Goal: Task Accomplishment & Management: Complete application form

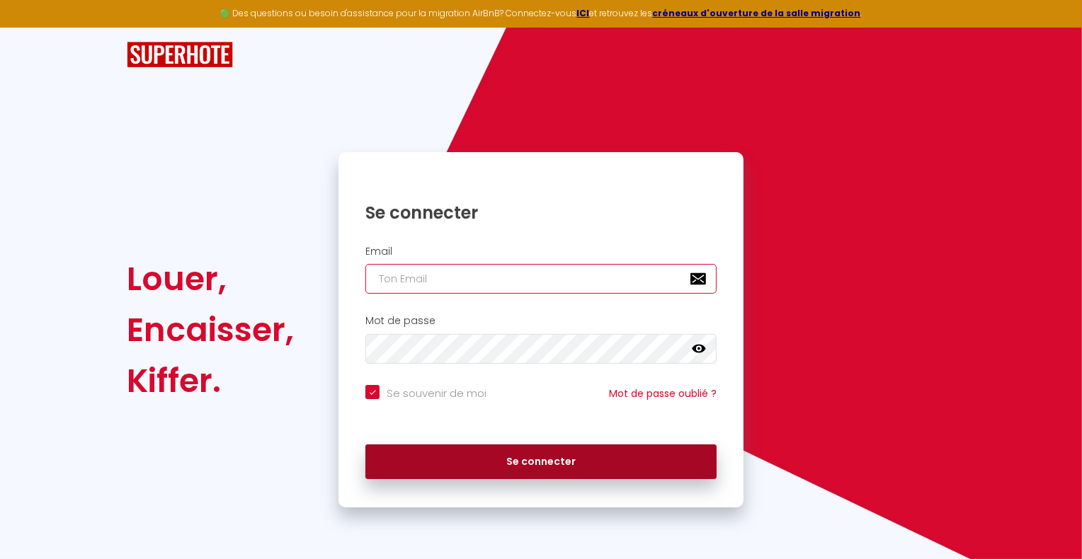
type input "[DOMAIN_NAME][EMAIL_ADDRESS][DOMAIN_NAME]"
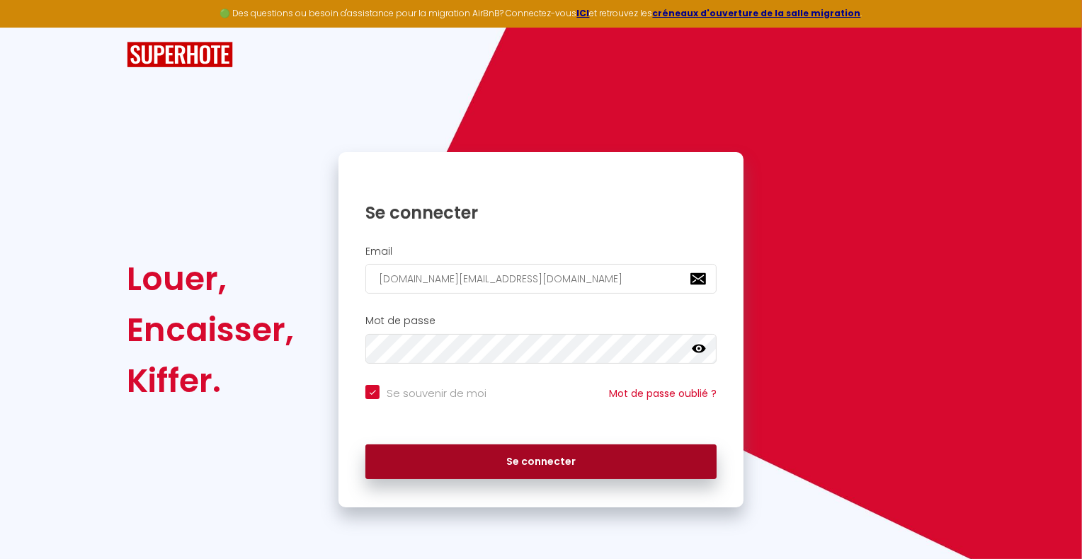
click at [575, 450] on button "Se connecter" at bounding box center [540, 462] width 351 height 35
checkbox input "true"
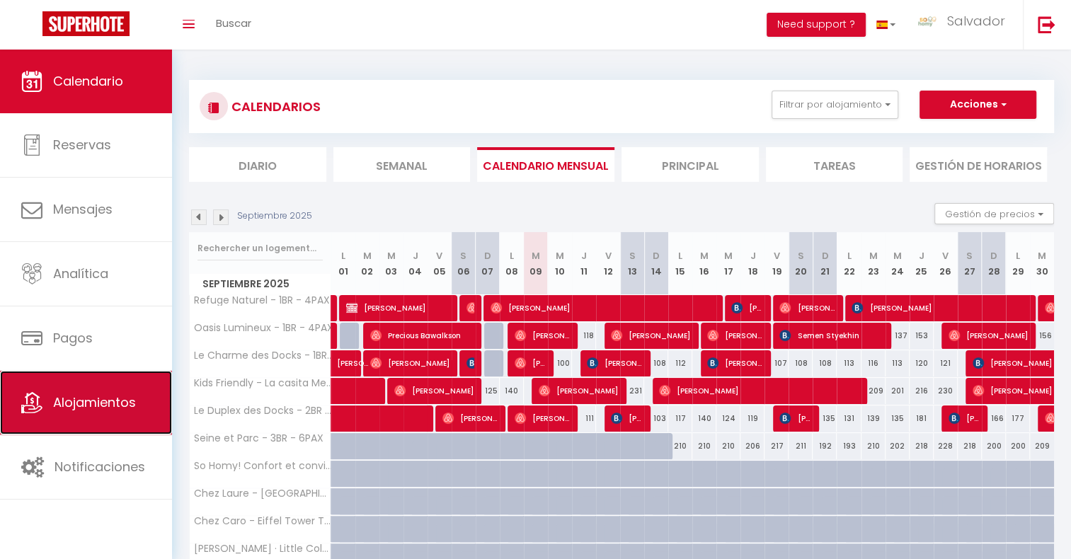
click at [93, 397] on span "Alojamientos" at bounding box center [94, 403] width 83 height 18
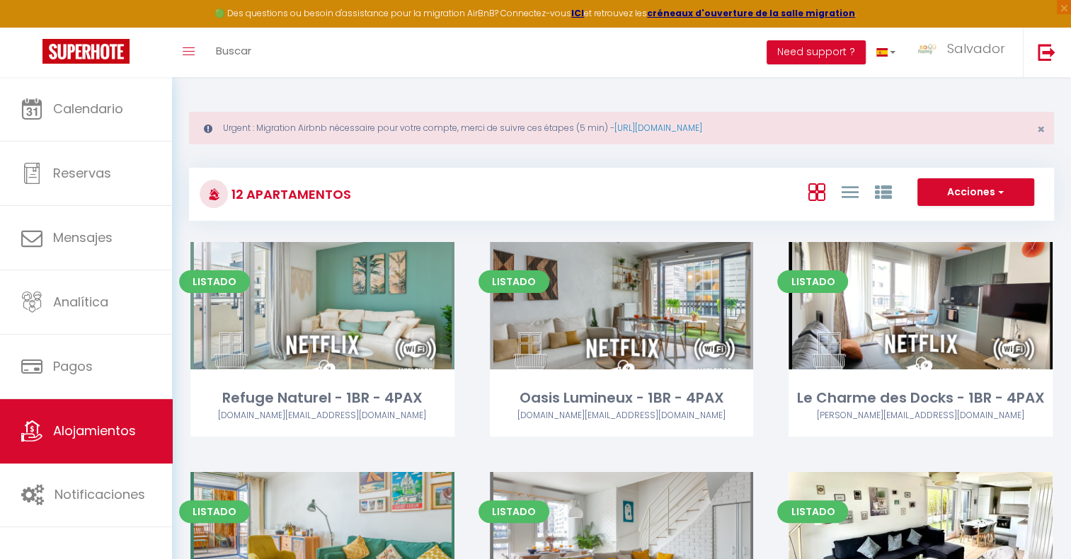
click at [653, 194] on div "Acciones Nuevo alojamiento Nuevo grupo" at bounding box center [765, 194] width 575 height 32
click at [845, 189] on icon at bounding box center [849, 192] width 17 height 18
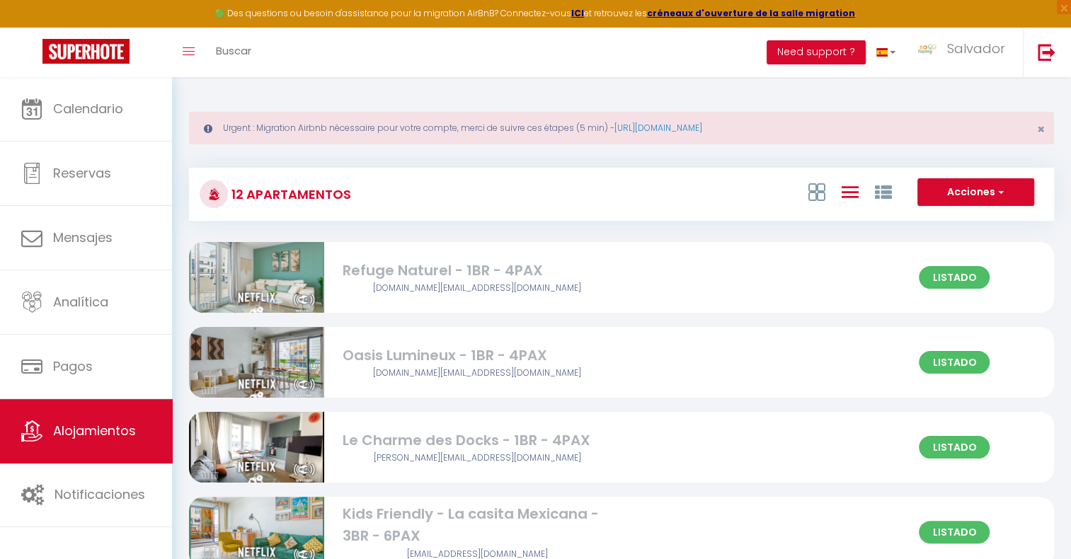
click at [698, 184] on div "Acciones Nuevo alojamiento Nuevo grupo" at bounding box center [765, 194] width 575 height 32
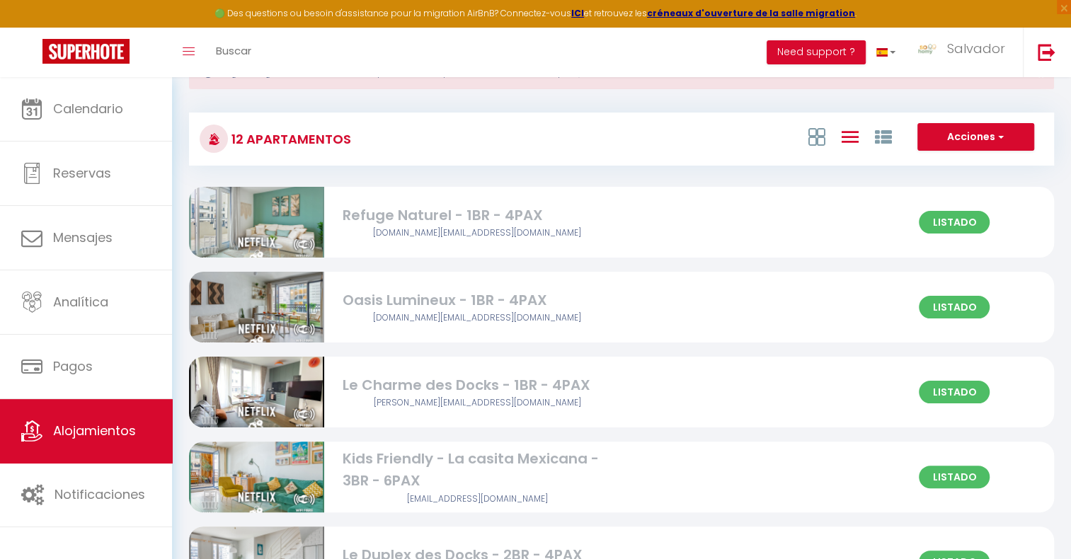
scroll to position [142, 0]
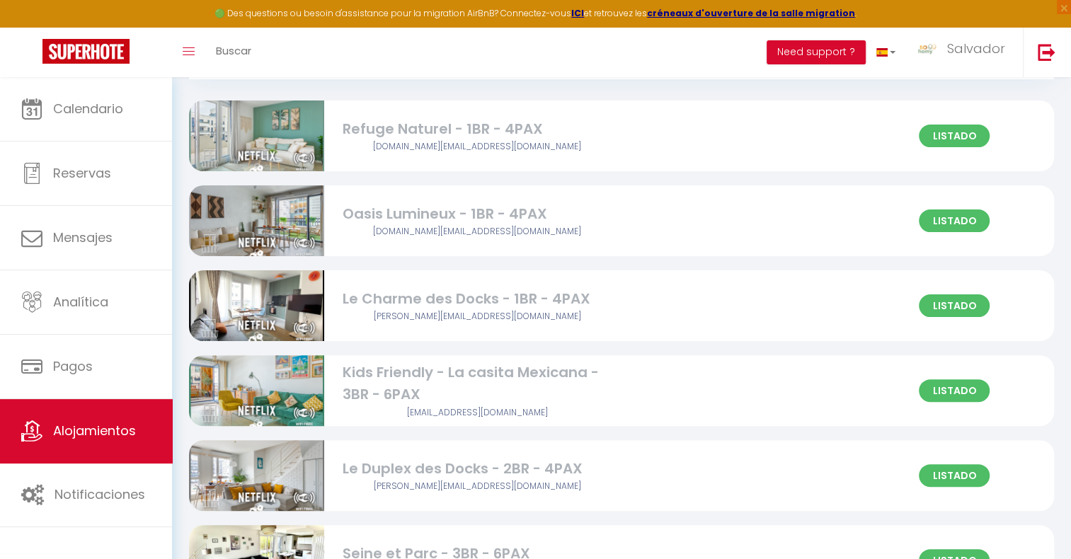
click at [450, 209] on div "Oasis Lumineux - 1BR - 4PAX" at bounding box center [478, 214] width 270 height 22
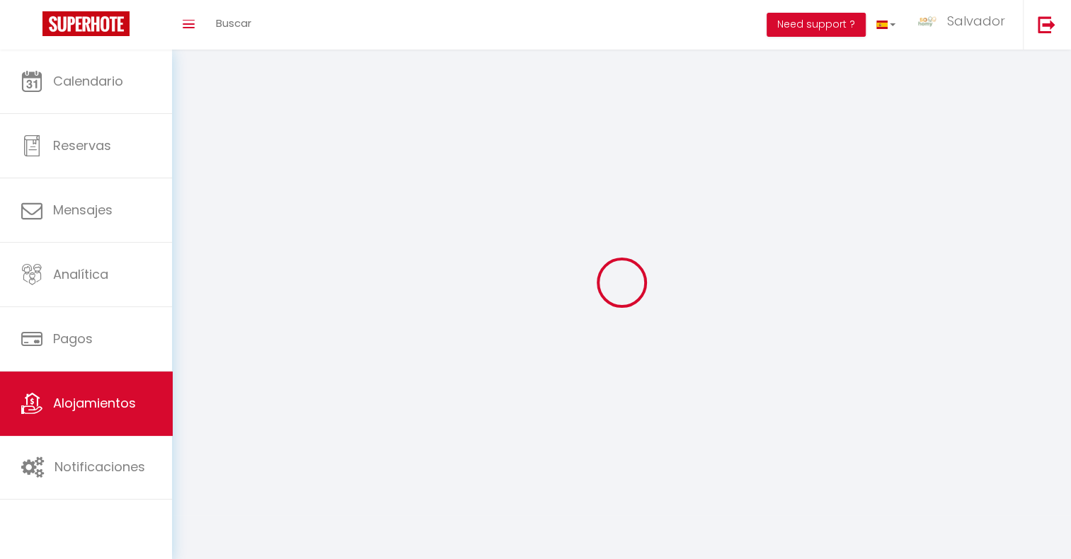
select select "1"
select select
select select "28"
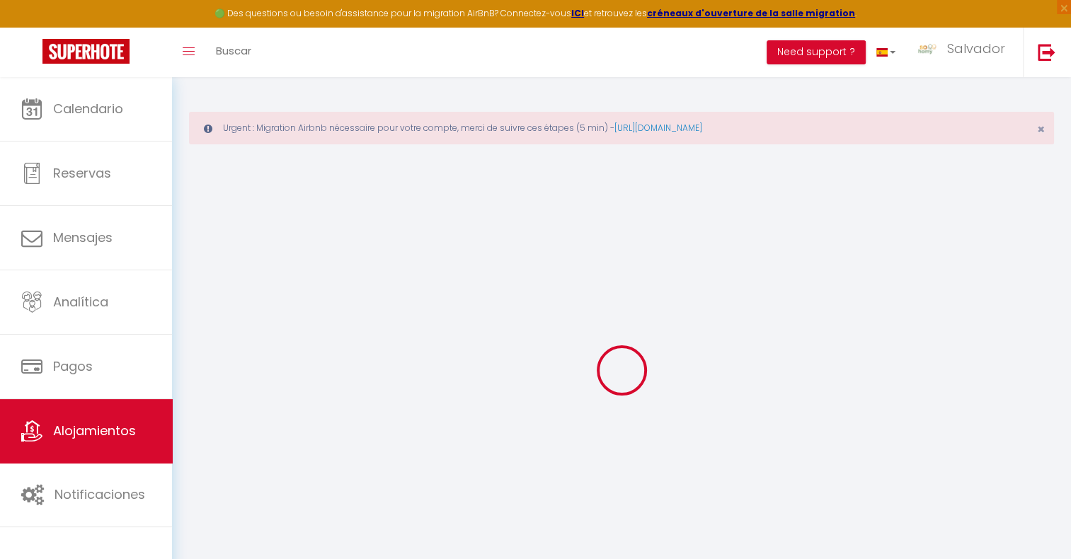
select select
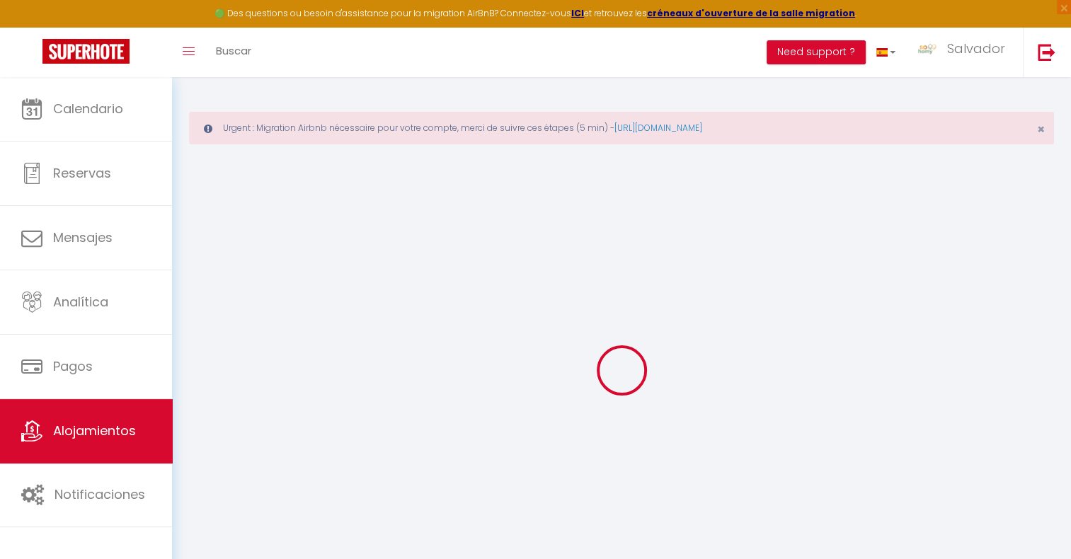
select select
checkbox input "false"
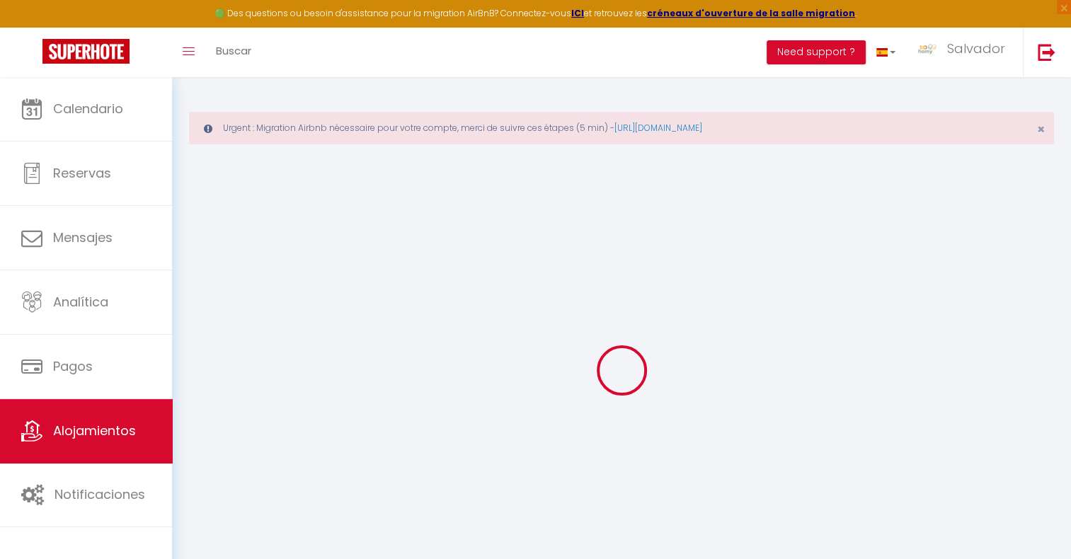
select select
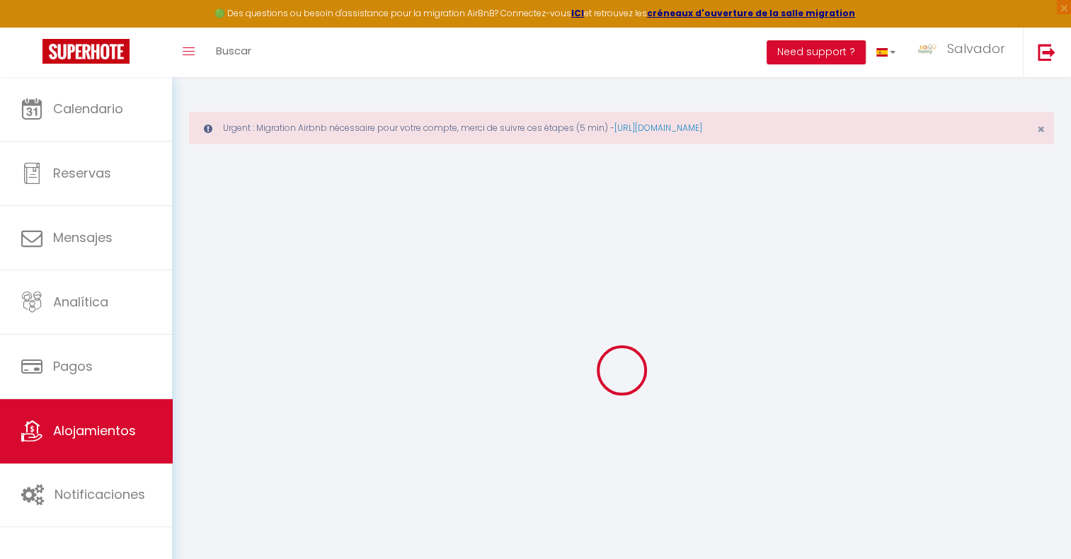
select select
checkbox input "false"
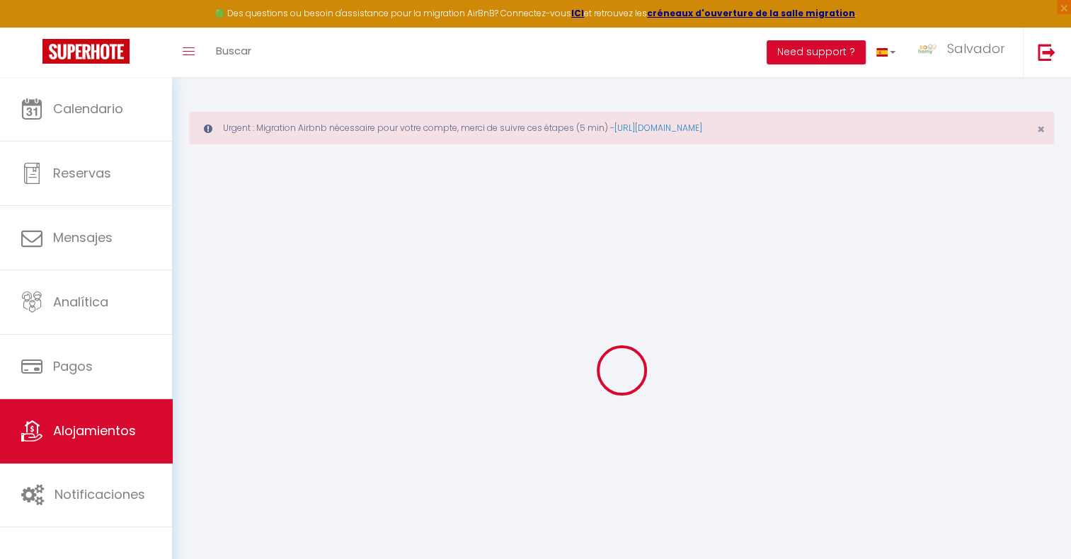
checkbox input "false"
select select
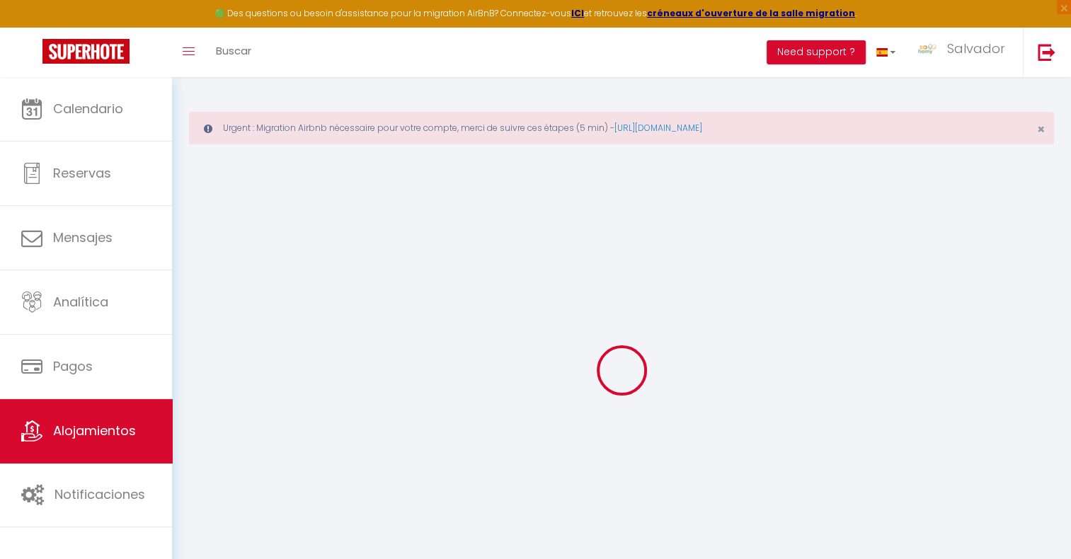
select select
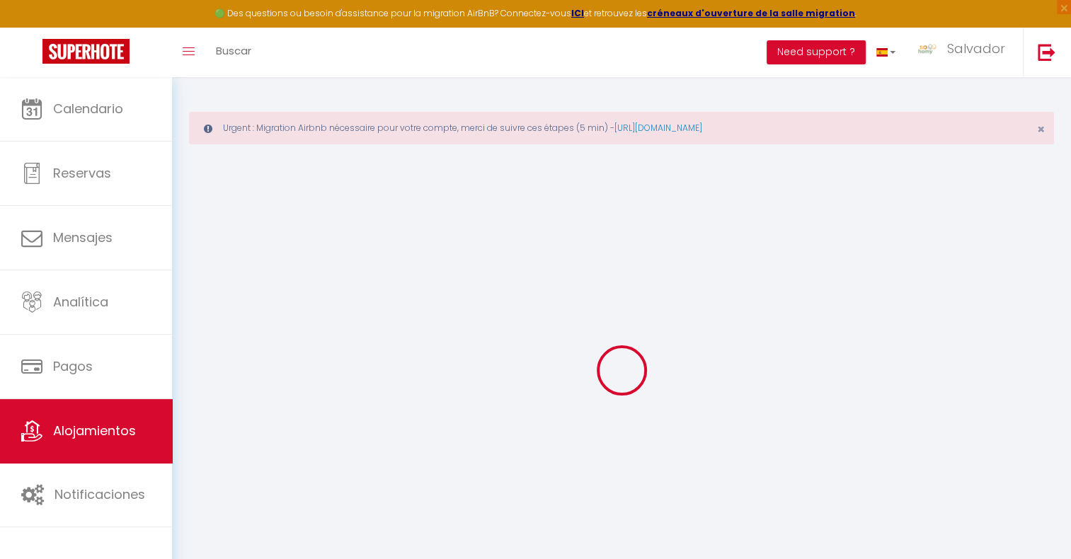
checkbox input "false"
select select
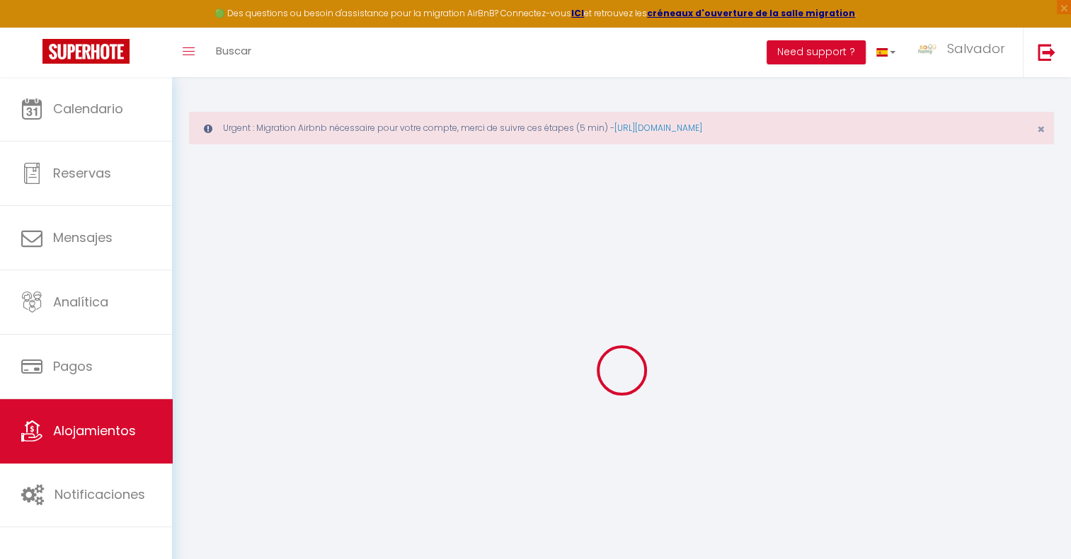
select select
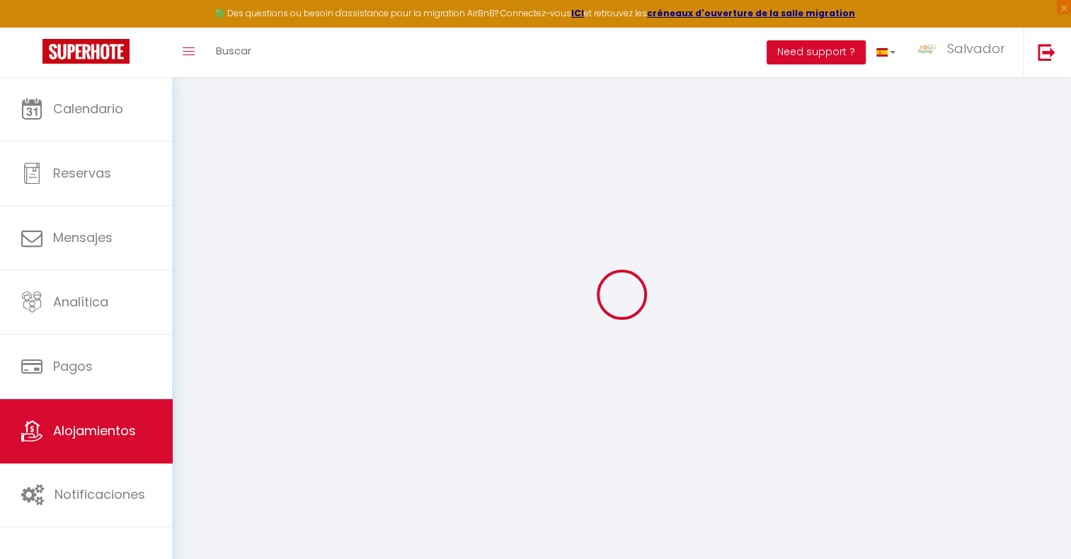
type input "Oasis Lumineux - 1BR - 4PAX"
type input "So Homy"
type input "Conciergerie"
type input "93400"
type input "[GEOGRAPHIC_DATA]"
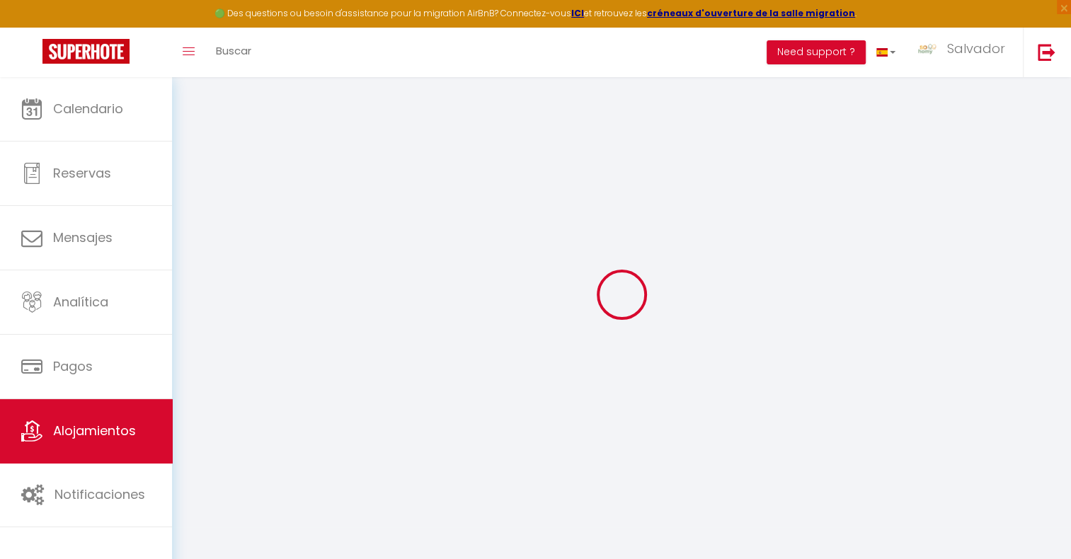
type input "95"
type input "60"
type input "5"
type input "200"
type input "300"
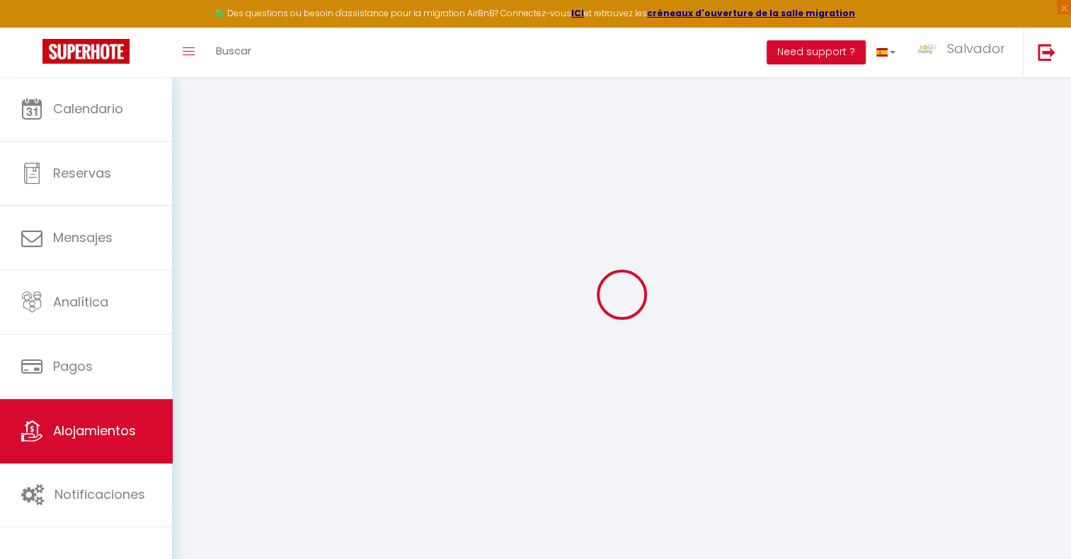
select select
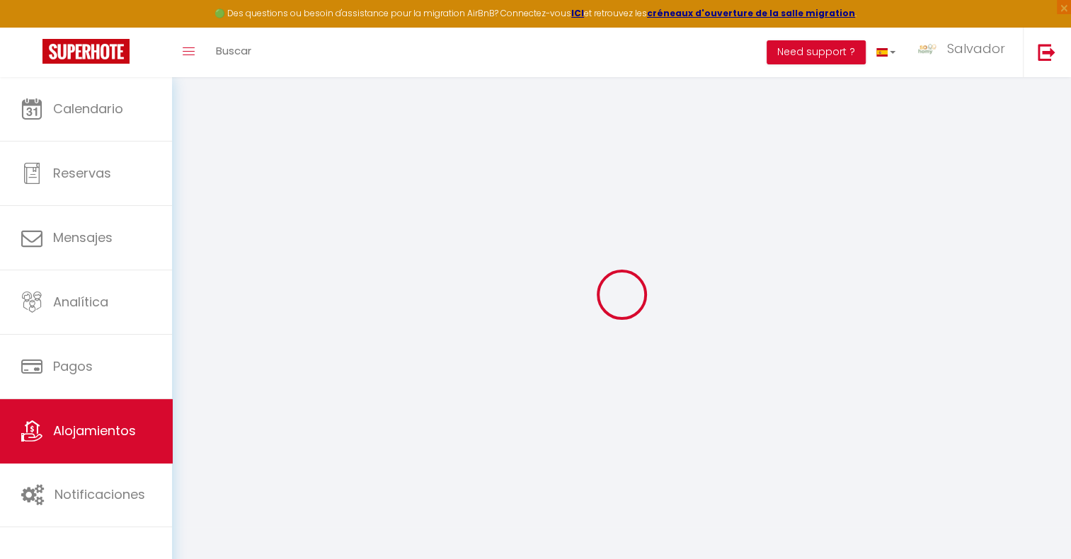
select select
type input "[STREET_ADDRESS][PERSON_NAME]"
type input "93400"
type input "[GEOGRAPHIC_DATA]"
type input "[DOMAIN_NAME][EMAIL_ADDRESS][DOMAIN_NAME]"
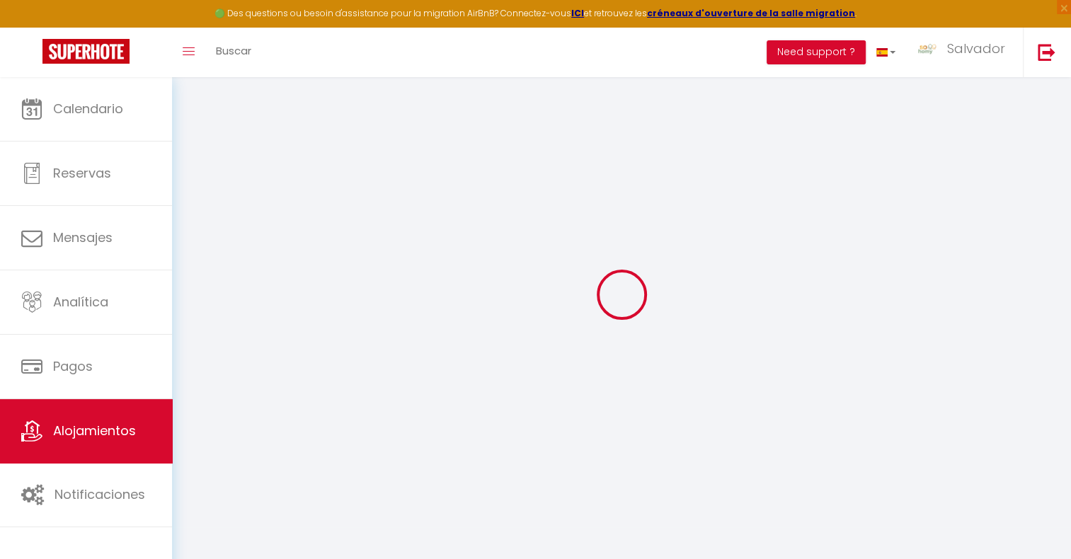
select select "11474"
checkbox input "false"
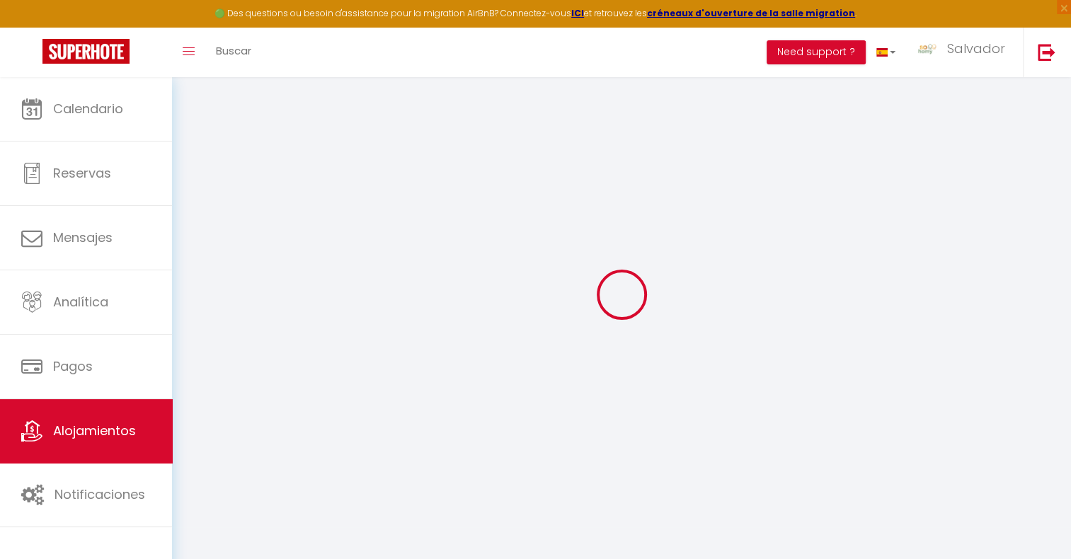
radio input "true"
type input "0"
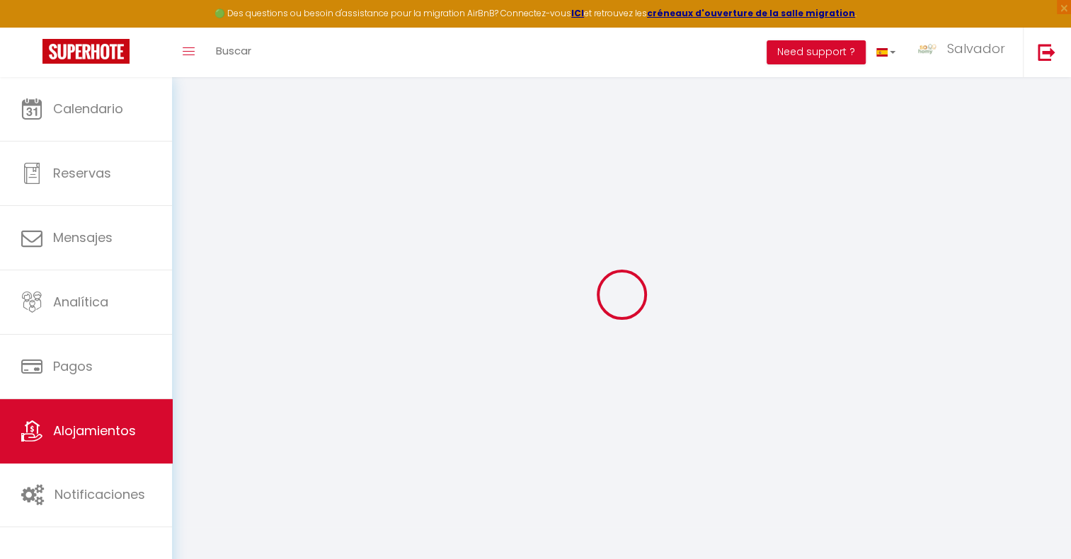
select select
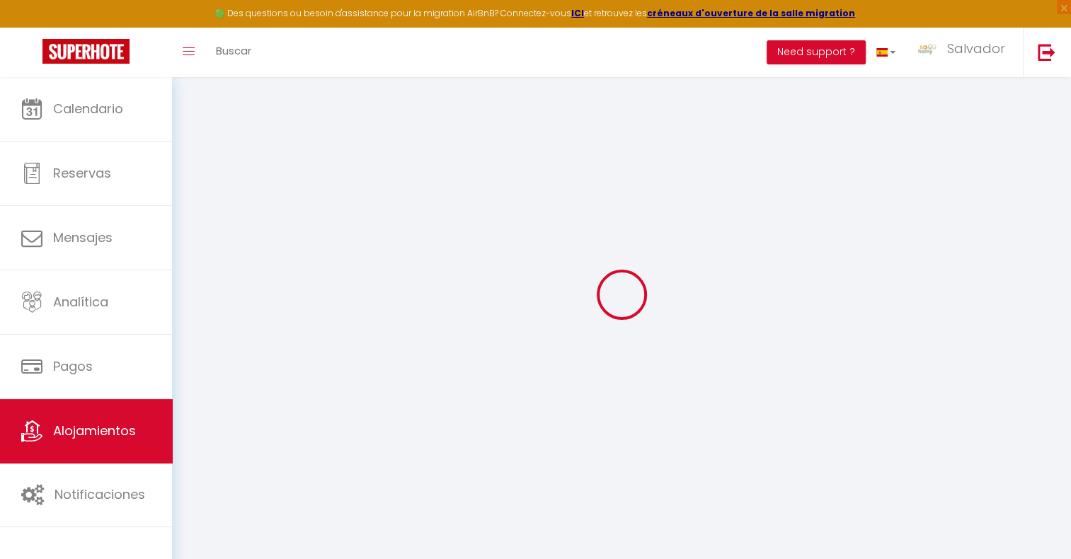
select select
checkbox input "false"
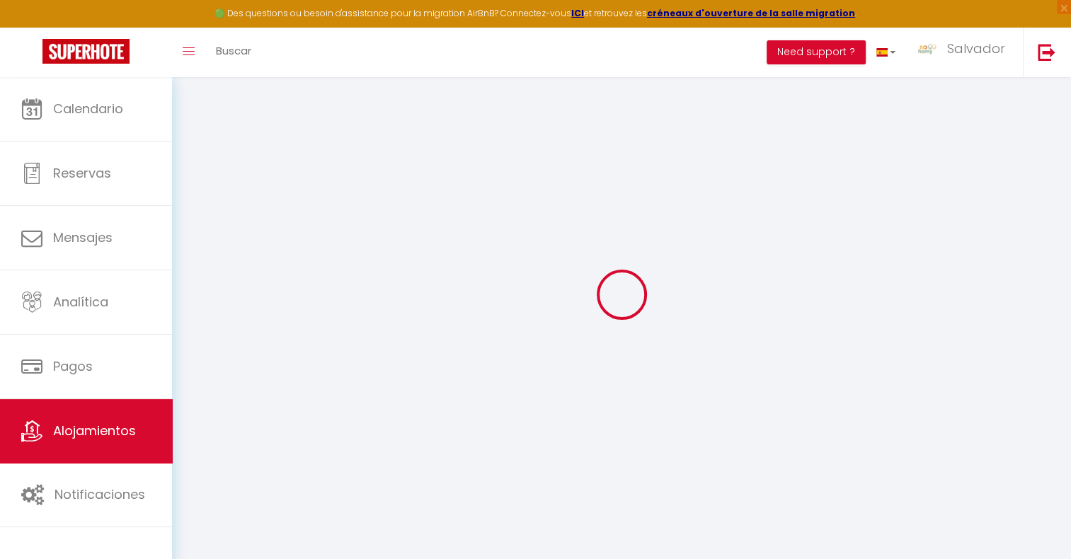
scroll to position [77, 0]
select select
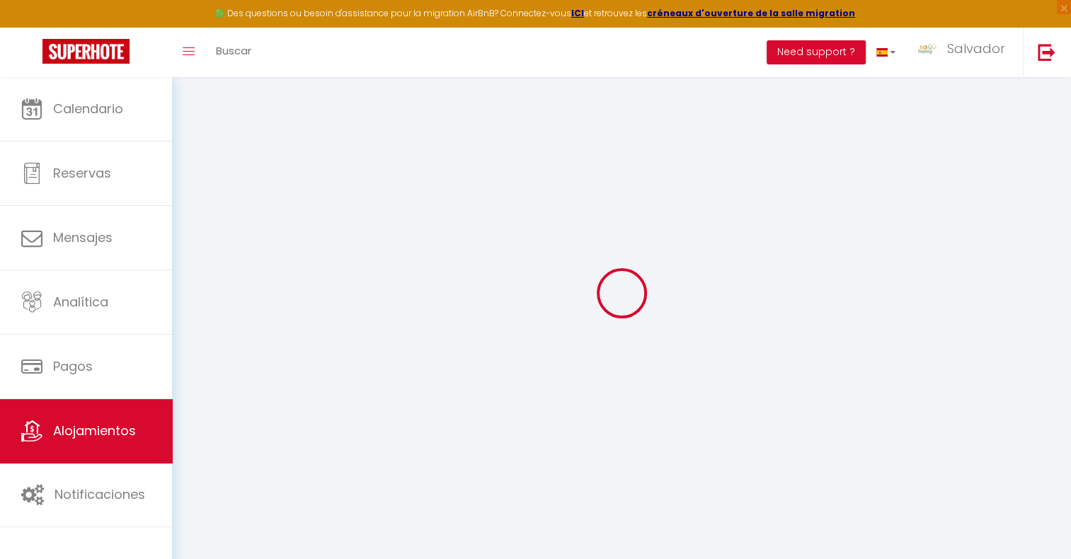
select select
checkbox input "false"
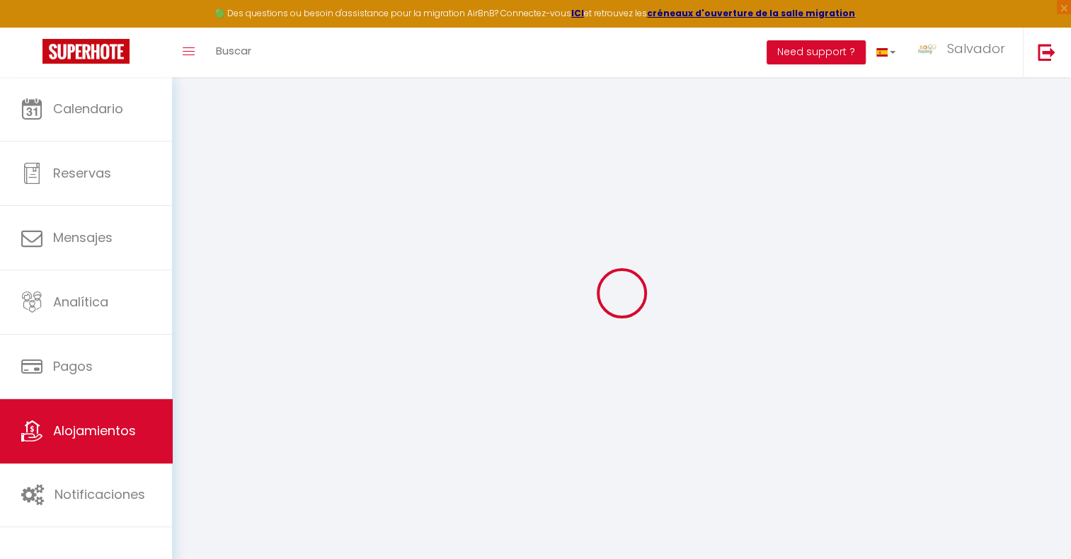
checkbox input "false"
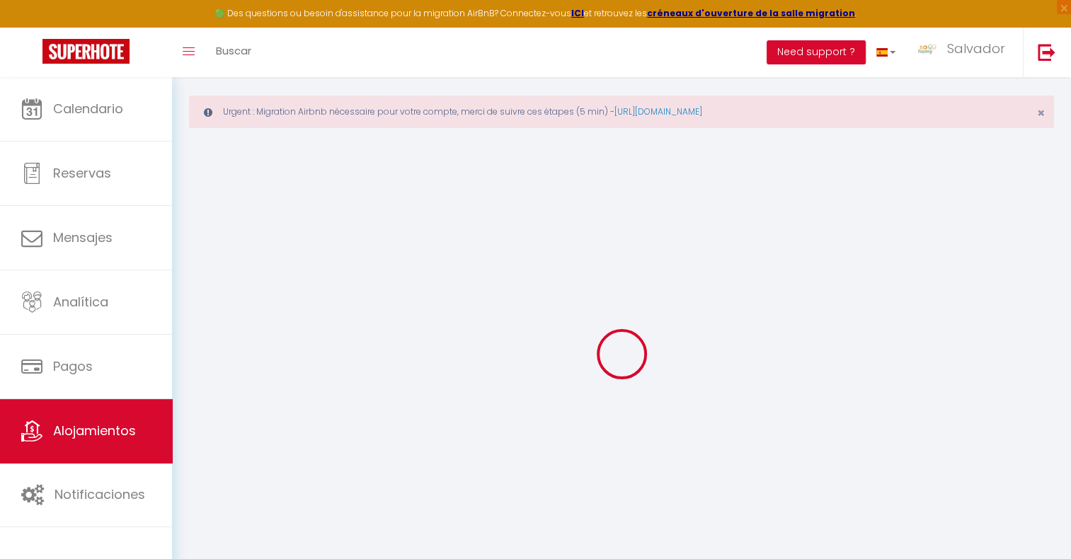
checkbox input "false"
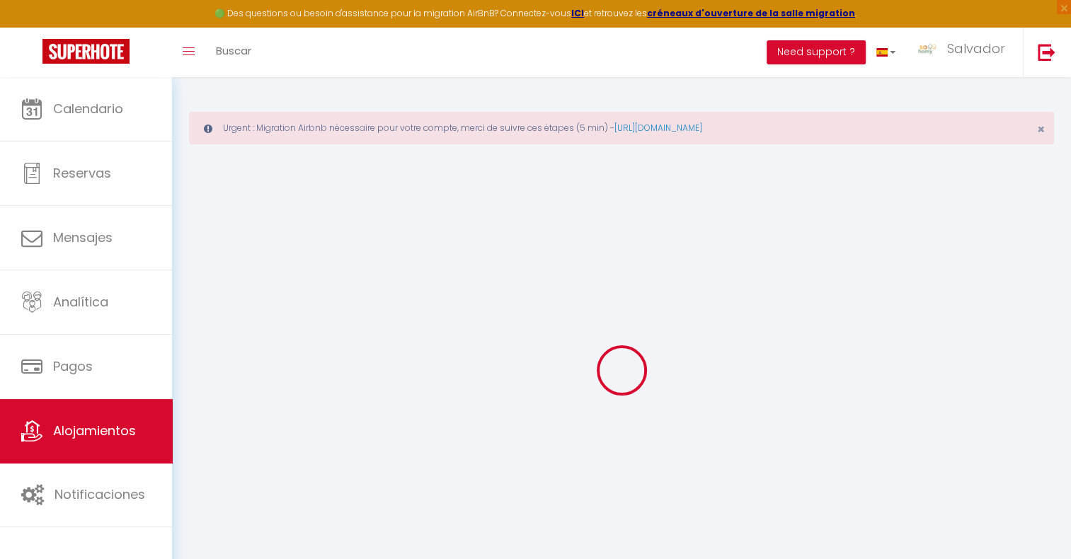
select select "15:00"
select select "23:45"
select select "11:00"
select select "30"
select select "120"
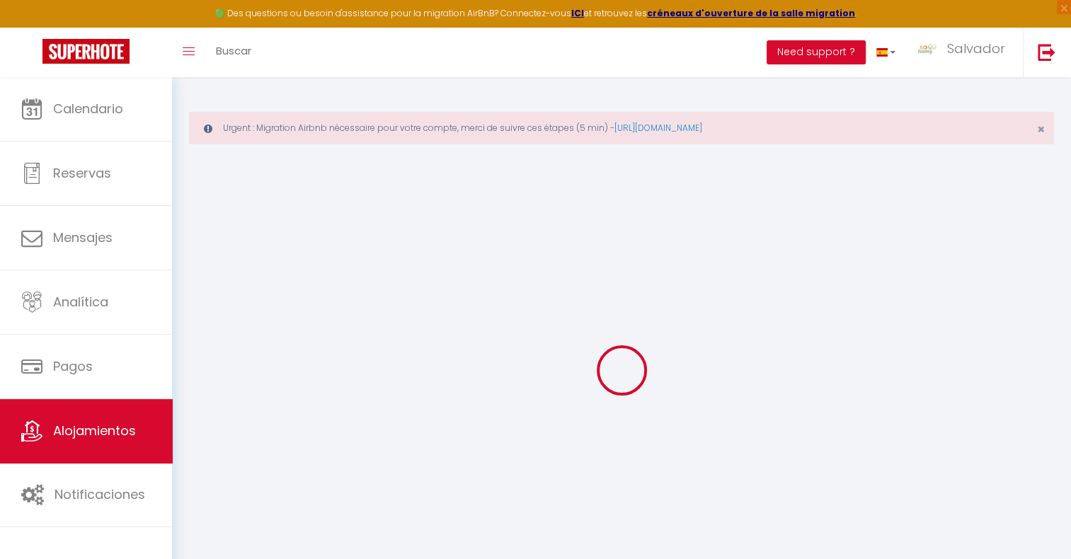
select select "09:00"
checkbox input "false"
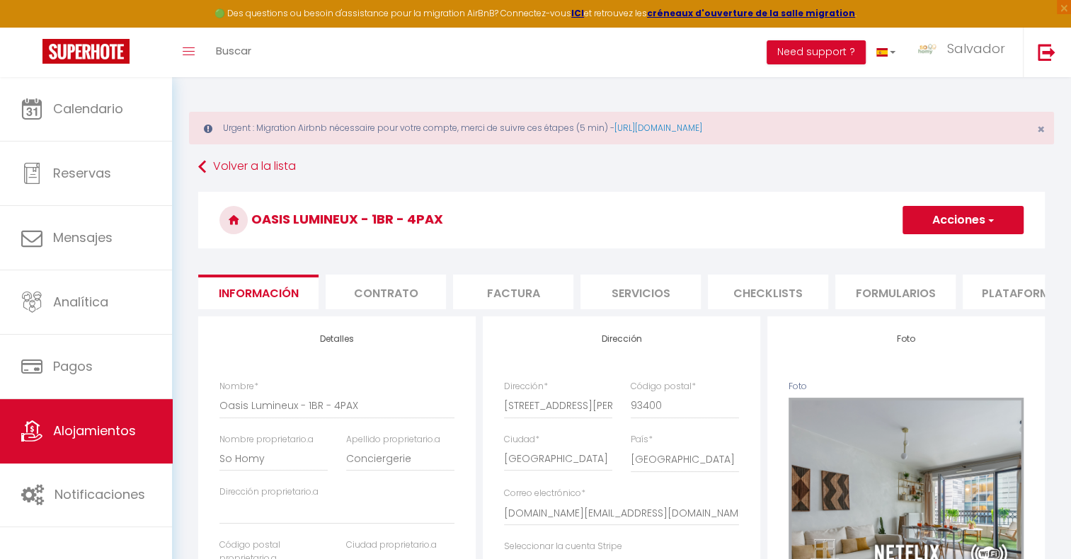
checkbox input "false"
drag, startPoint x: 477, startPoint y: 219, endPoint x: 256, endPoint y: 213, distance: 221.7
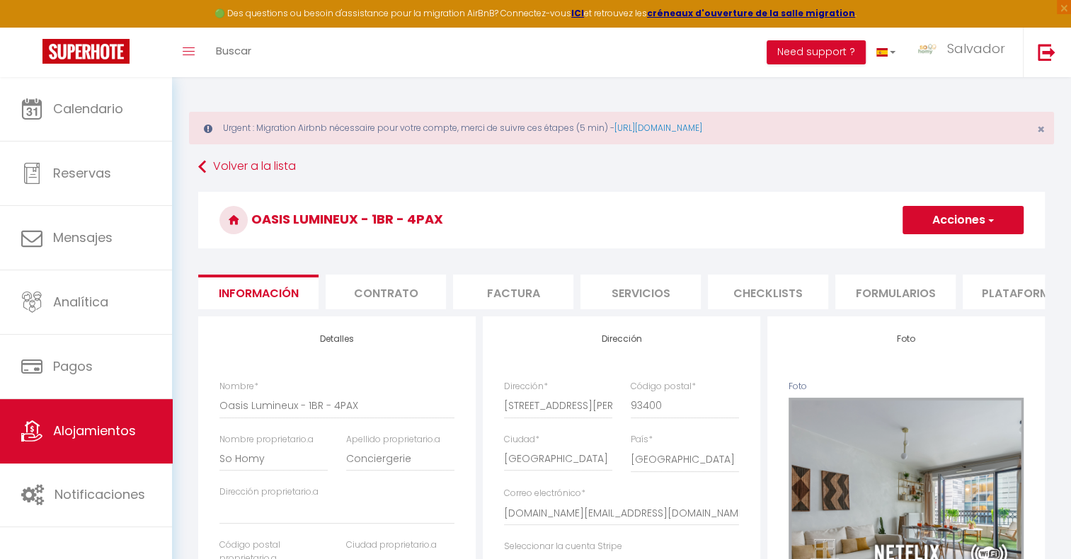
click at [256, 213] on h3 "Oasis Lumineux - 1BR - 4PAX" at bounding box center [621, 220] width 847 height 57
click at [596, 204] on h3 "Oasis Lumineux - 1BR - 4PAX" at bounding box center [621, 220] width 847 height 57
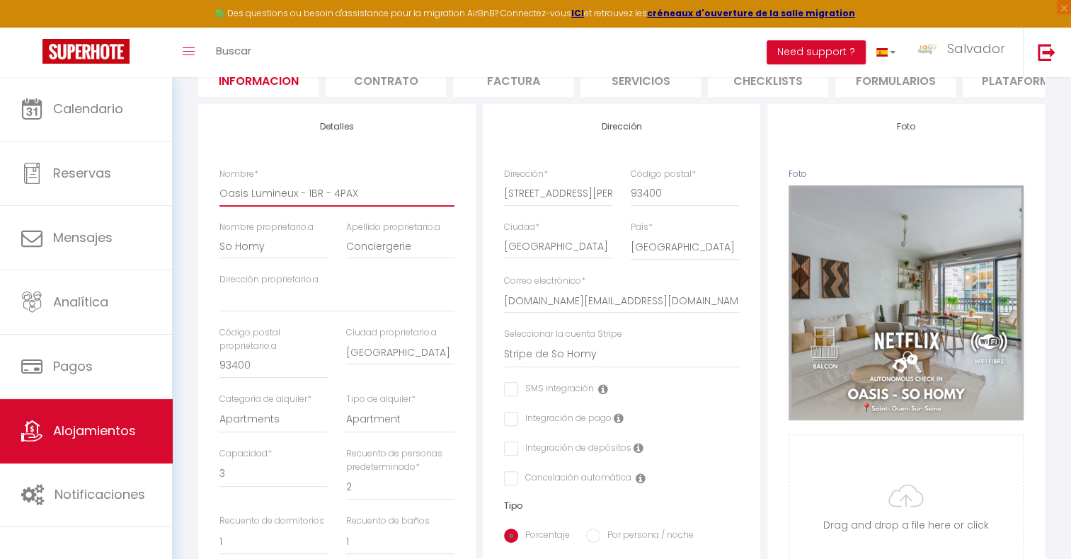
click at [372, 198] on input "Oasis Lumineux - 1BR - 4PAX" at bounding box center [337, 193] width 235 height 25
click at [494, 149] on div "Dirección Dirección * [STREET_ADDRESS][PERSON_NAME] [GEOGRAPHIC_DATA] [GEOGRAPH…" at bounding box center [622, 452] width 278 height 696
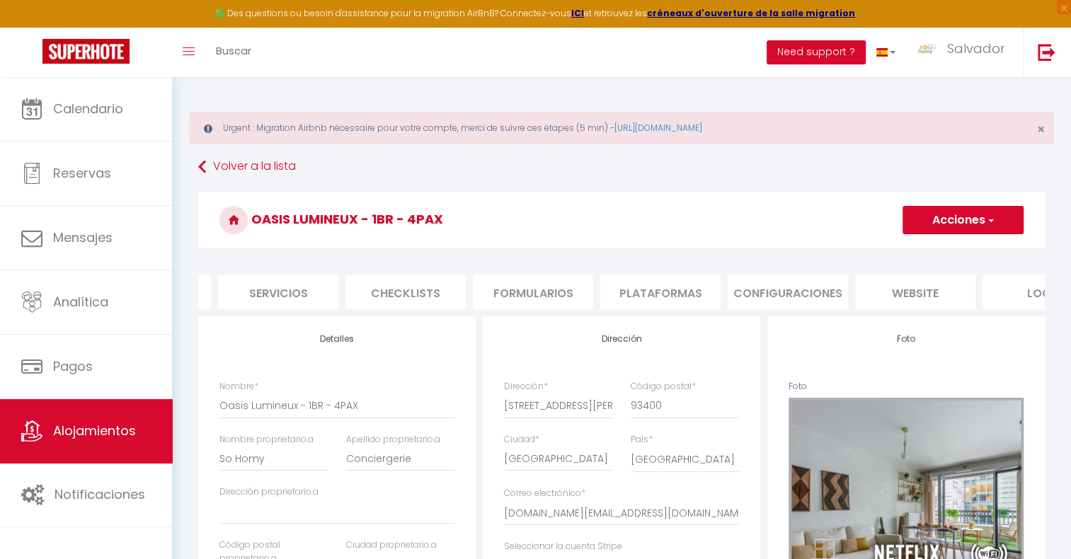
scroll to position [0, 428]
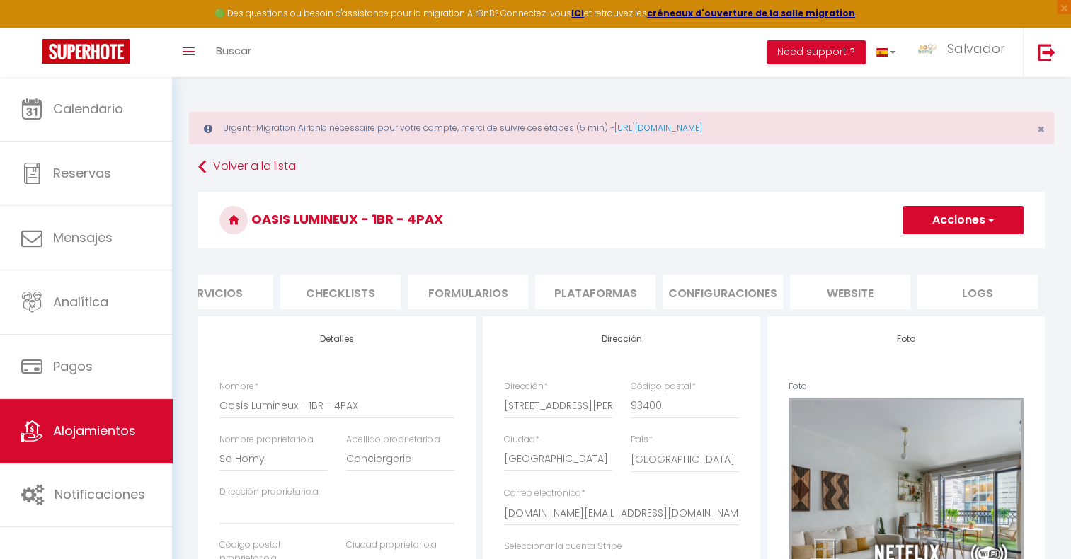
click at [605, 297] on li "Plataformas" at bounding box center [595, 292] width 120 height 35
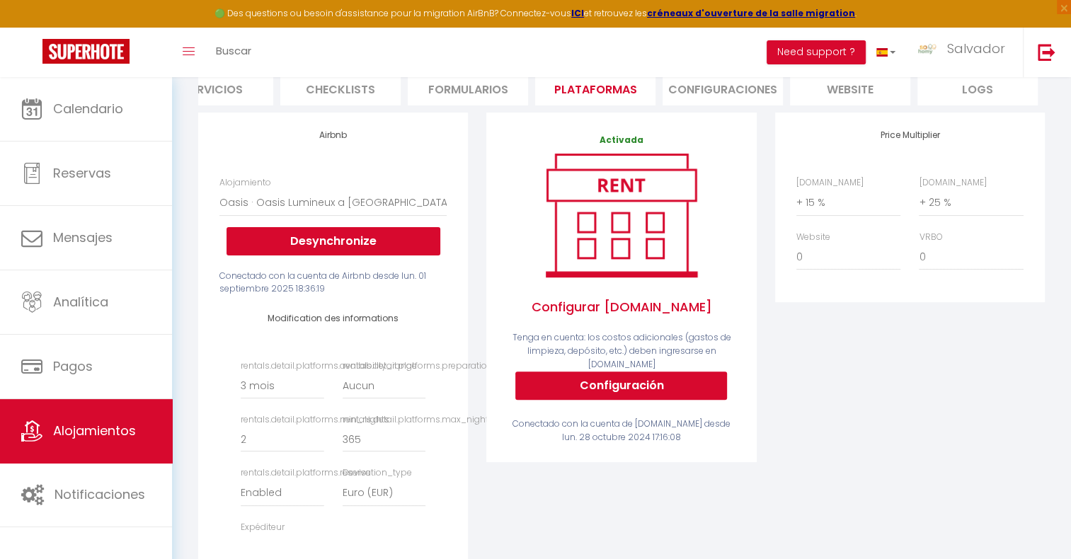
scroll to position [212, 0]
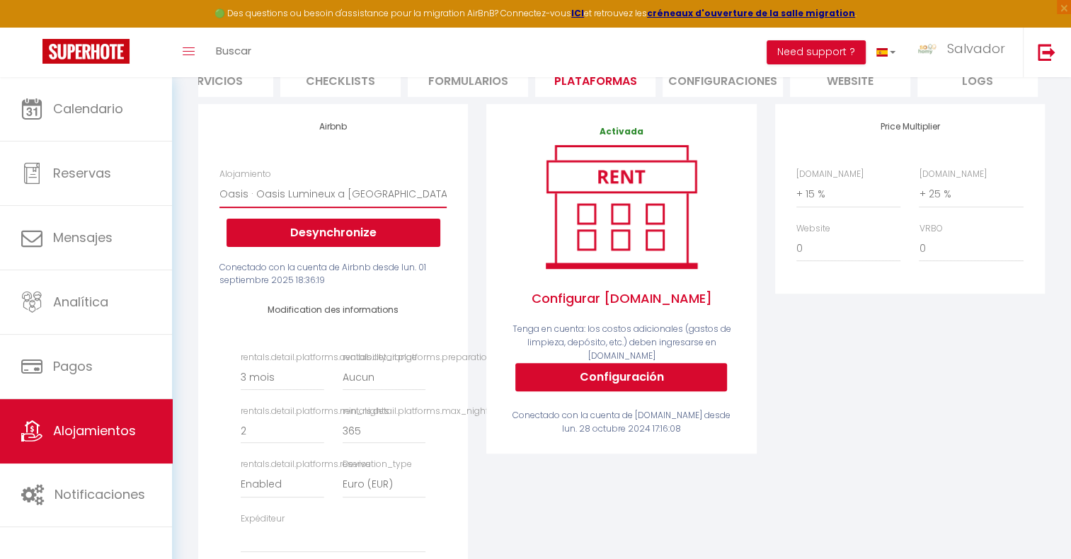
click at [339, 205] on select "[PERSON_NAME] et convivialité Nord Paris - 2BR - 4PAX - [EMAIL_ADDRESS][DOMAIN_…" at bounding box center [333, 194] width 227 height 27
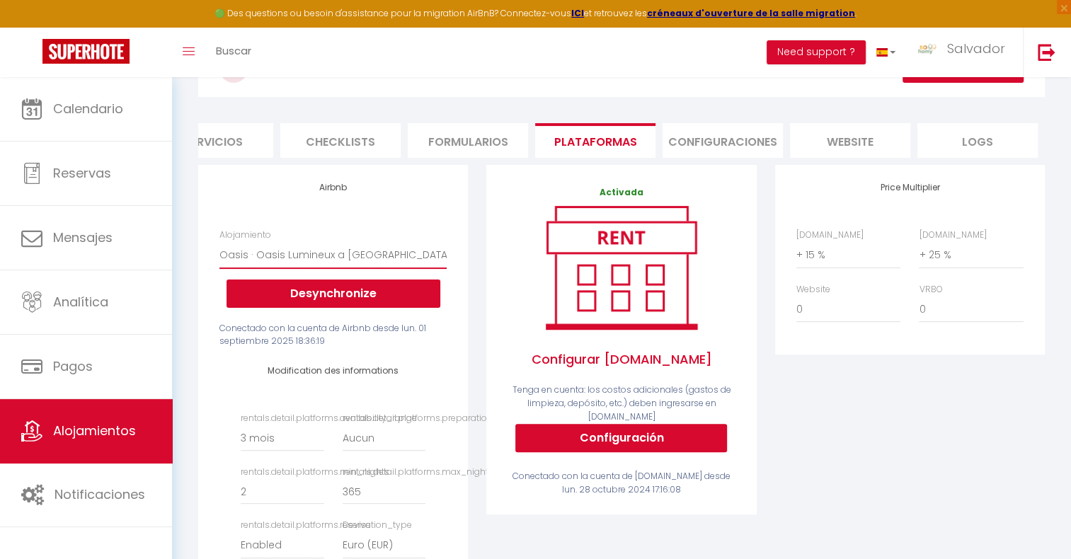
scroll to position [283, 0]
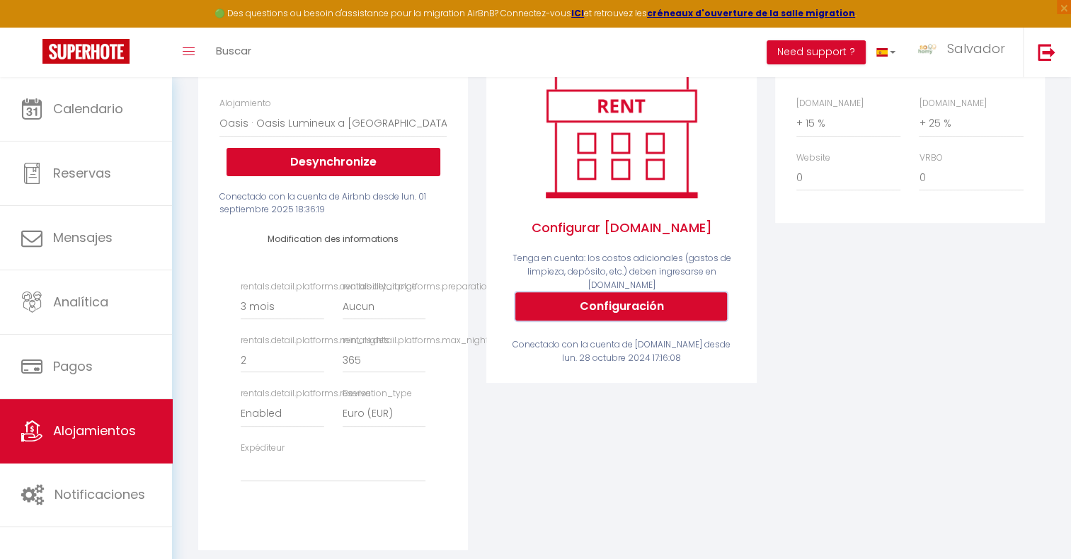
click at [653, 321] on button "Configuración" at bounding box center [622, 306] width 212 height 28
select select
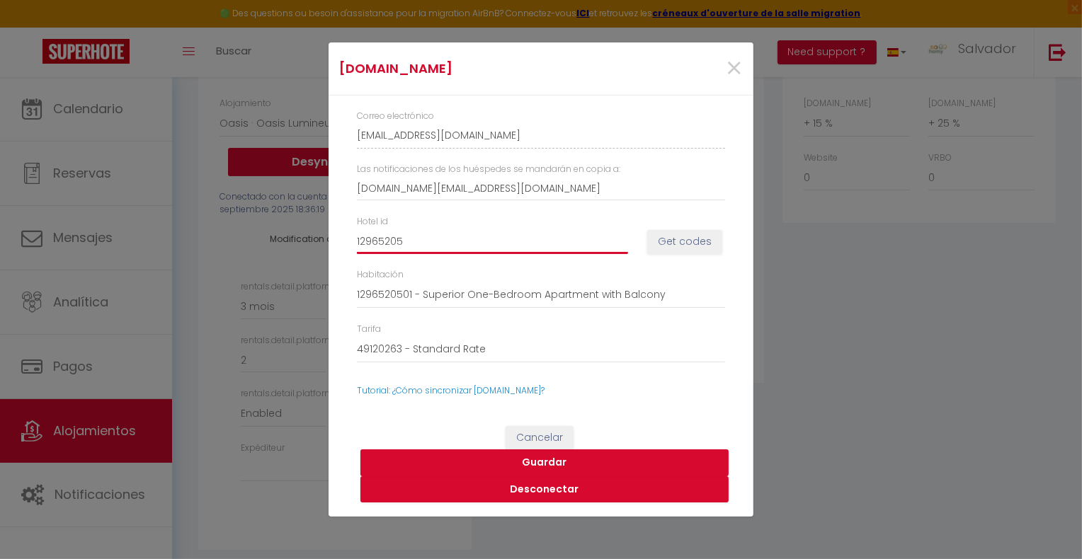
drag, startPoint x: 428, startPoint y: 238, endPoint x: 331, endPoint y: 239, distance: 97.0
click at [331, 239] on div "Correo electrónico [EMAIL_ADDRESS][DOMAIN_NAME] Las notificaciones de los huésp…" at bounding box center [541, 254] width 425 height 317
click at [740, 318] on div "Correo electrónico [EMAIL_ADDRESS][DOMAIN_NAME] Las notificaciones de los huésp…" at bounding box center [541, 254] width 425 height 317
click at [815, 302] on div "[DOMAIN_NAME] × Correo electrónico [EMAIL_ADDRESS][DOMAIN_NAME] Las notificacio…" at bounding box center [541, 279] width 1082 height 559
click at [736, 60] on span "×" at bounding box center [734, 68] width 18 height 42
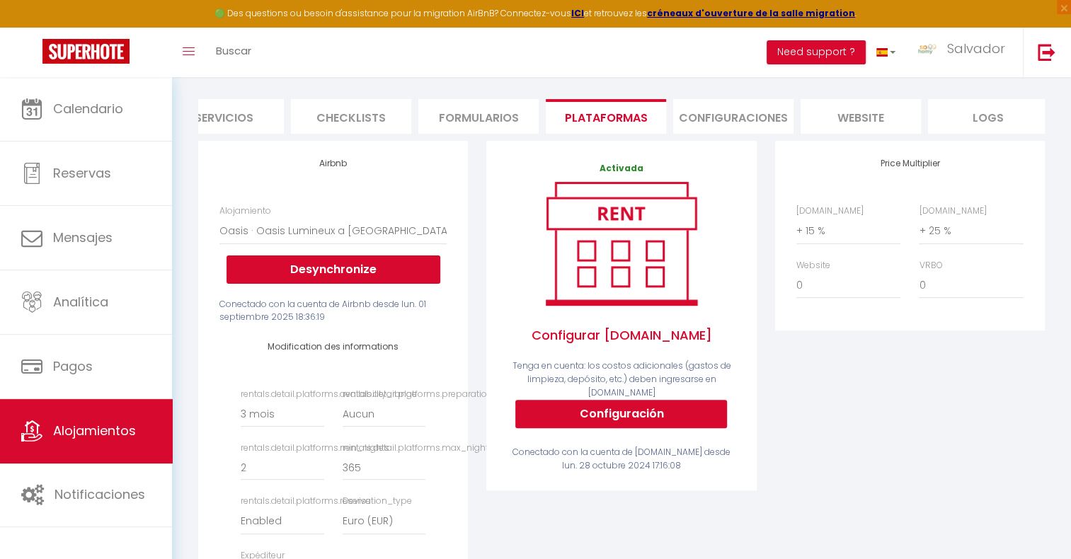
scroll to position [212, 0]
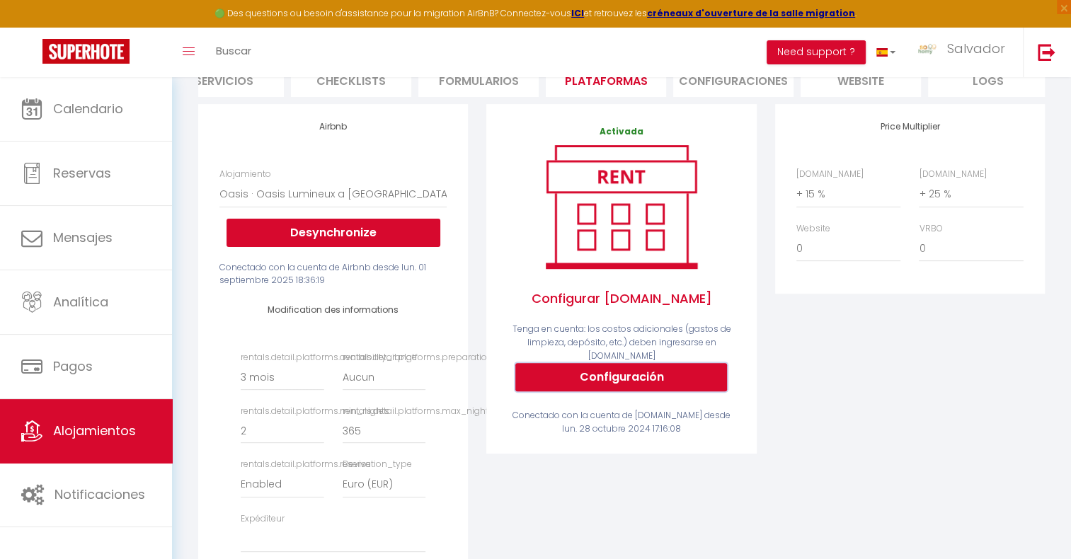
click at [615, 389] on button "Configuración" at bounding box center [622, 377] width 212 height 28
type input "[EMAIL_ADDRESS][DOMAIN_NAME]"
type input "[DOMAIN_NAME][EMAIL_ADDRESS][DOMAIN_NAME]"
type input "12965205"
select select
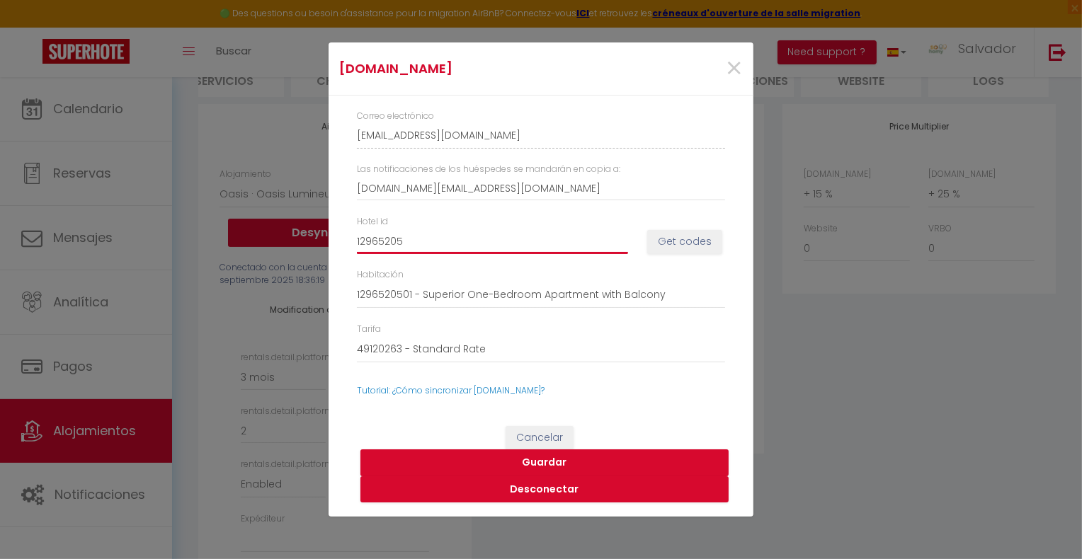
drag, startPoint x: 439, startPoint y: 241, endPoint x: 338, endPoint y: 239, distance: 100.6
click at [338, 239] on div "Correo electrónico [EMAIL_ADDRESS][DOMAIN_NAME] Las notificaciones de los huésp…" at bounding box center [541, 254] width 425 height 317
click at [664, 81] on div "×" at bounding box center [681, 68] width 141 height 31
click at [736, 67] on span "×" at bounding box center [734, 68] width 18 height 42
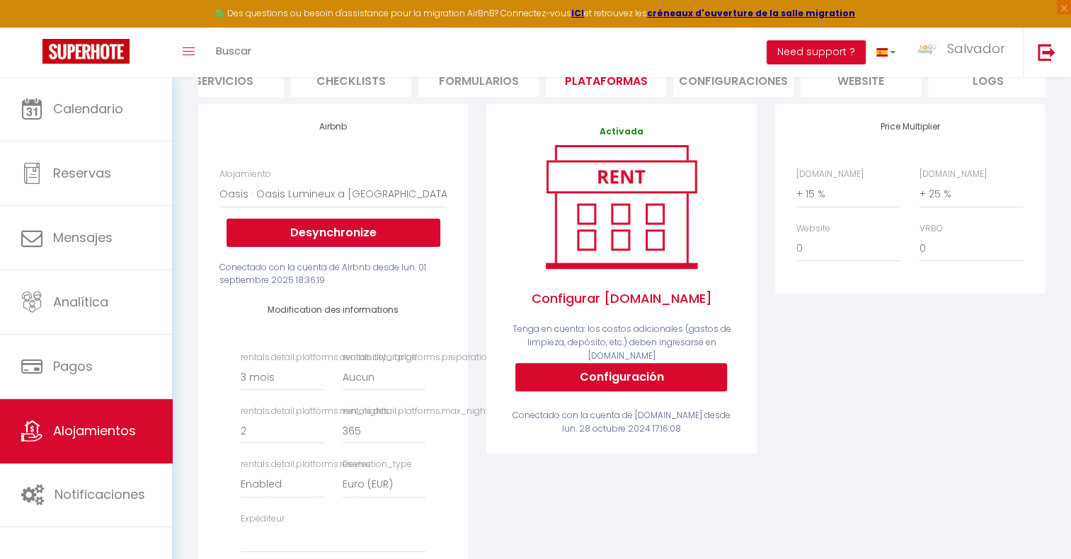
click at [478, 236] on div "Activada Configurar [DOMAIN_NAME] Tenga en cuenta: los costos adicionales (gast…" at bounding box center [621, 371] width 288 height 535
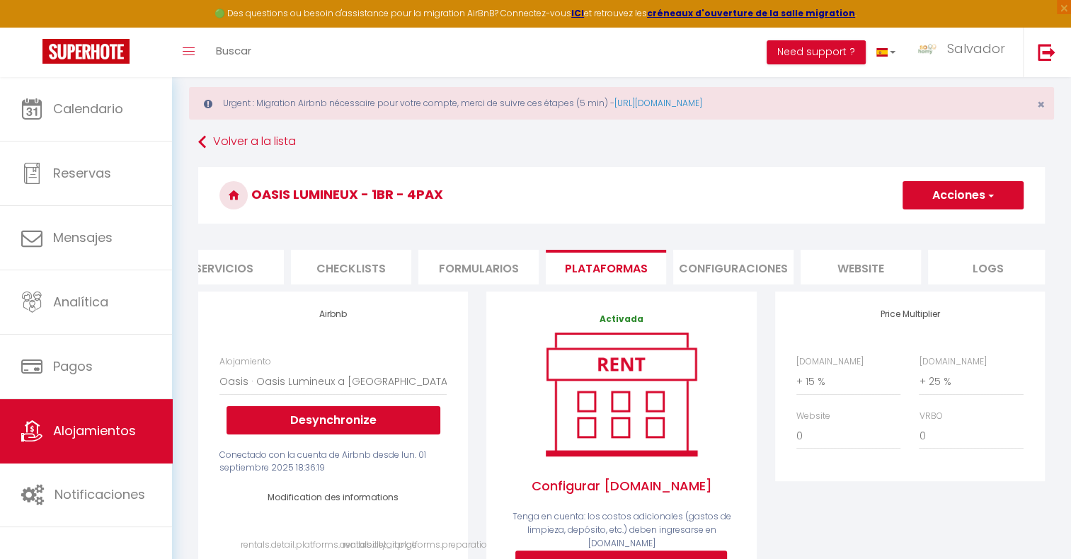
scroll to position [0, 0]
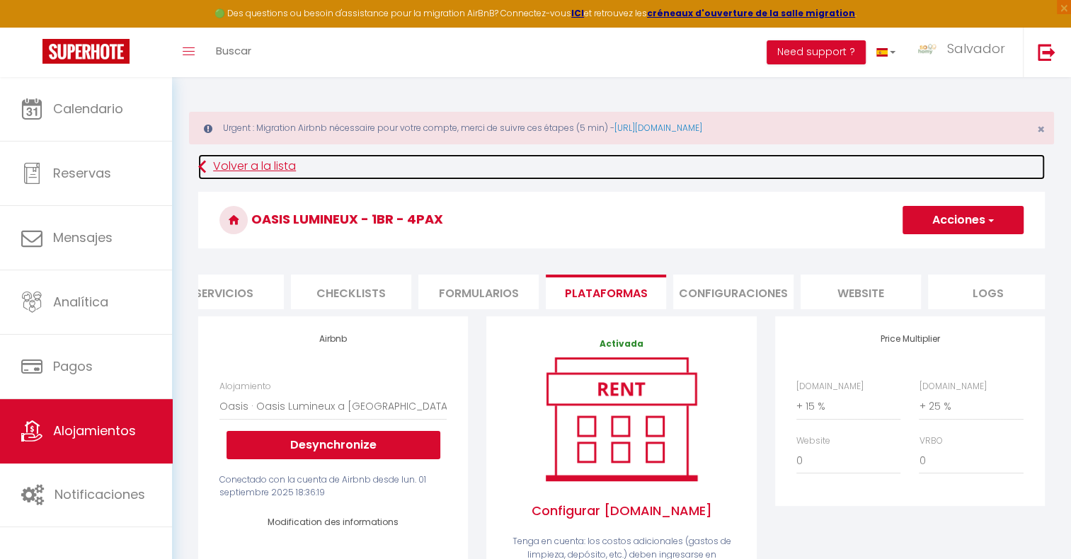
click at [219, 162] on link "Volver a la lista" at bounding box center [621, 166] width 847 height 25
